Goal: Information Seeking & Learning: Learn about a topic

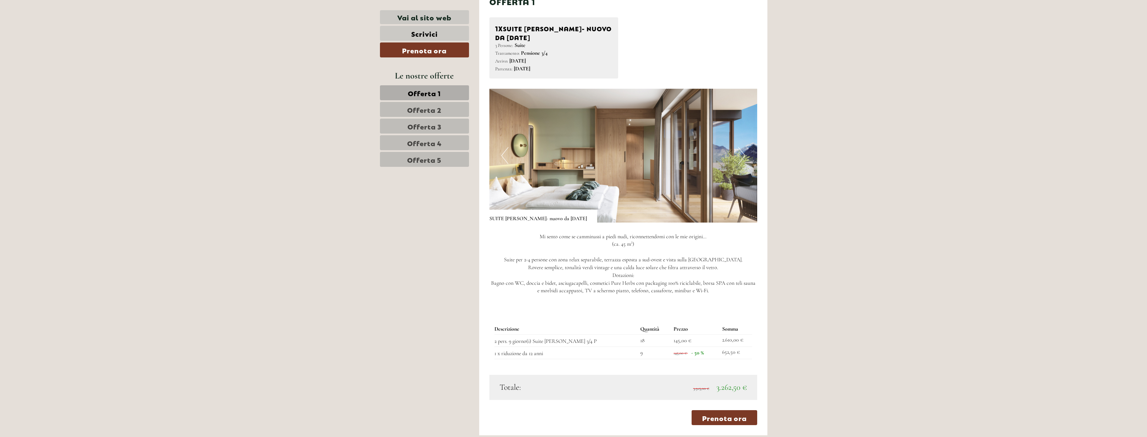
scroll to position [646, 0]
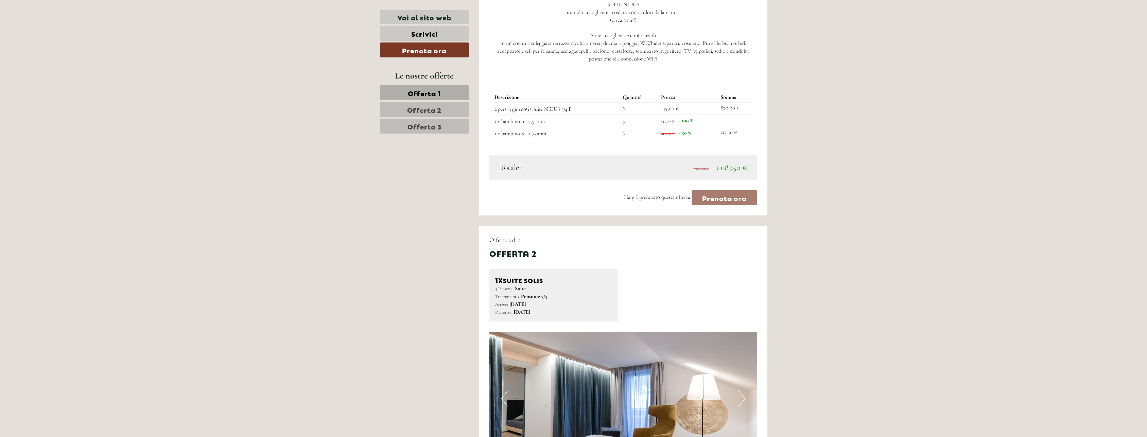
scroll to position [883, 0]
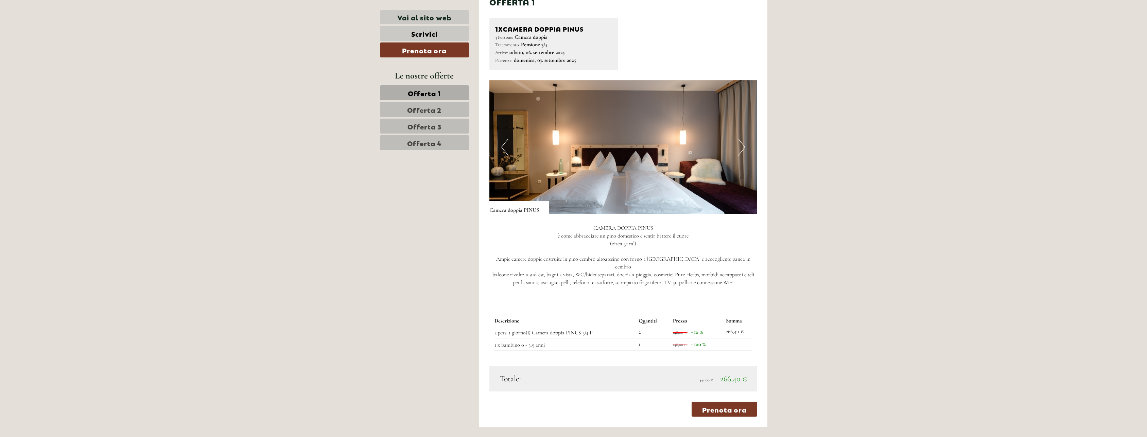
scroll to position [646, 0]
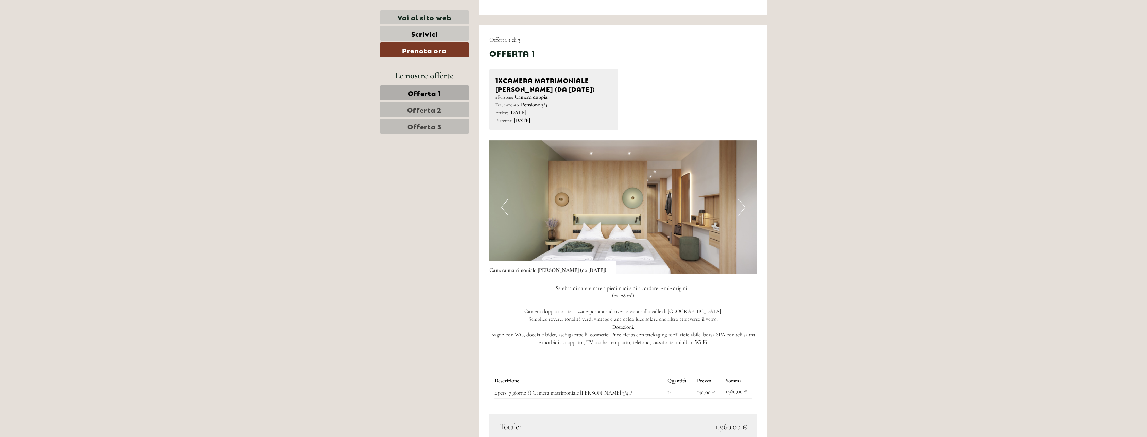
scroll to position [612, 0]
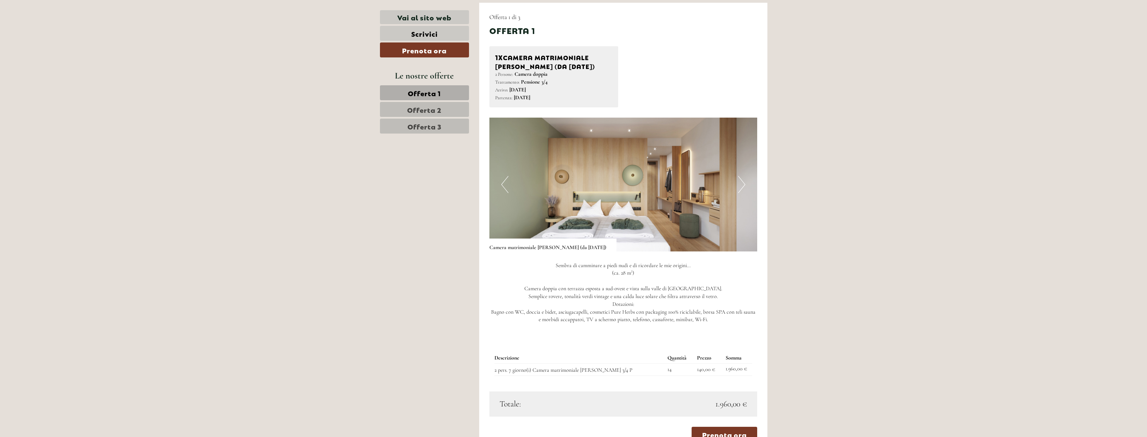
click at [426, 106] on span "Offerta 2" at bounding box center [424, 110] width 34 height 10
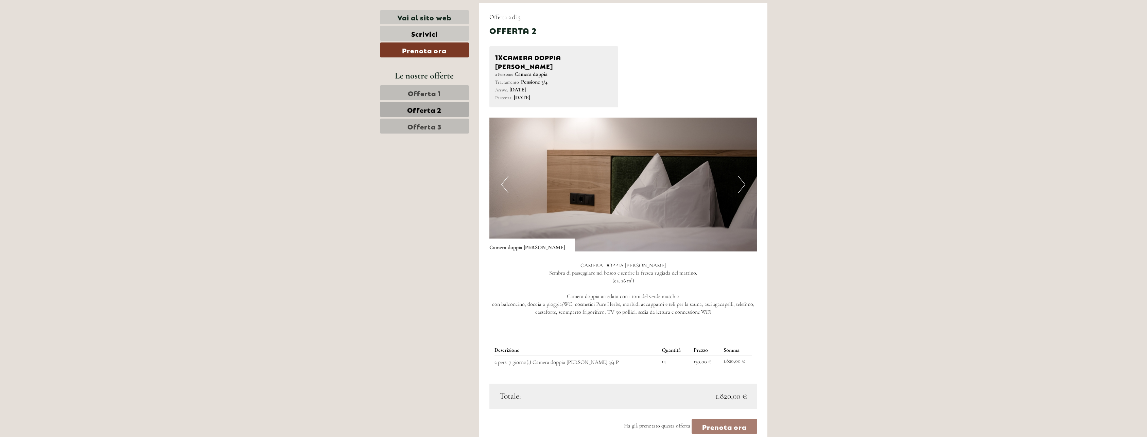
scroll to position [614, 0]
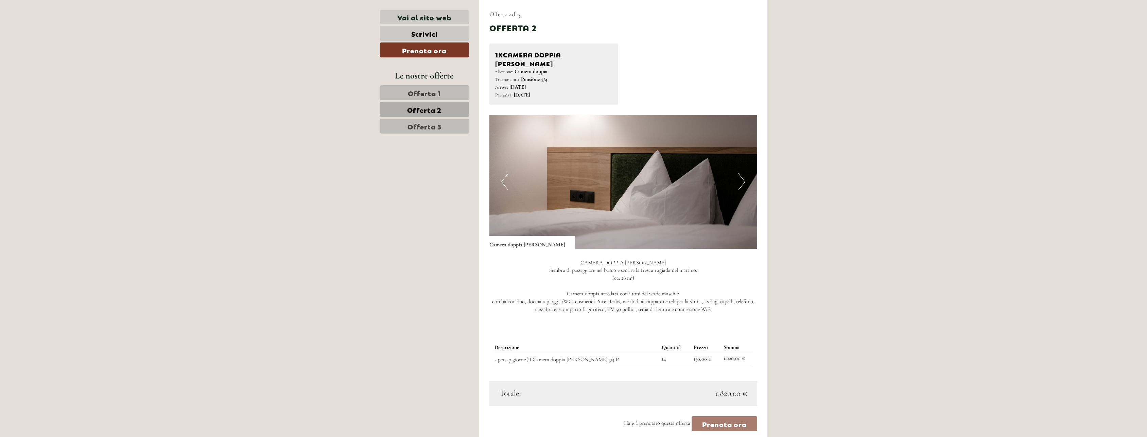
click at [425, 121] on span "Offerta 3" at bounding box center [424, 126] width 34 height 10
